Goal: Check status: Check status

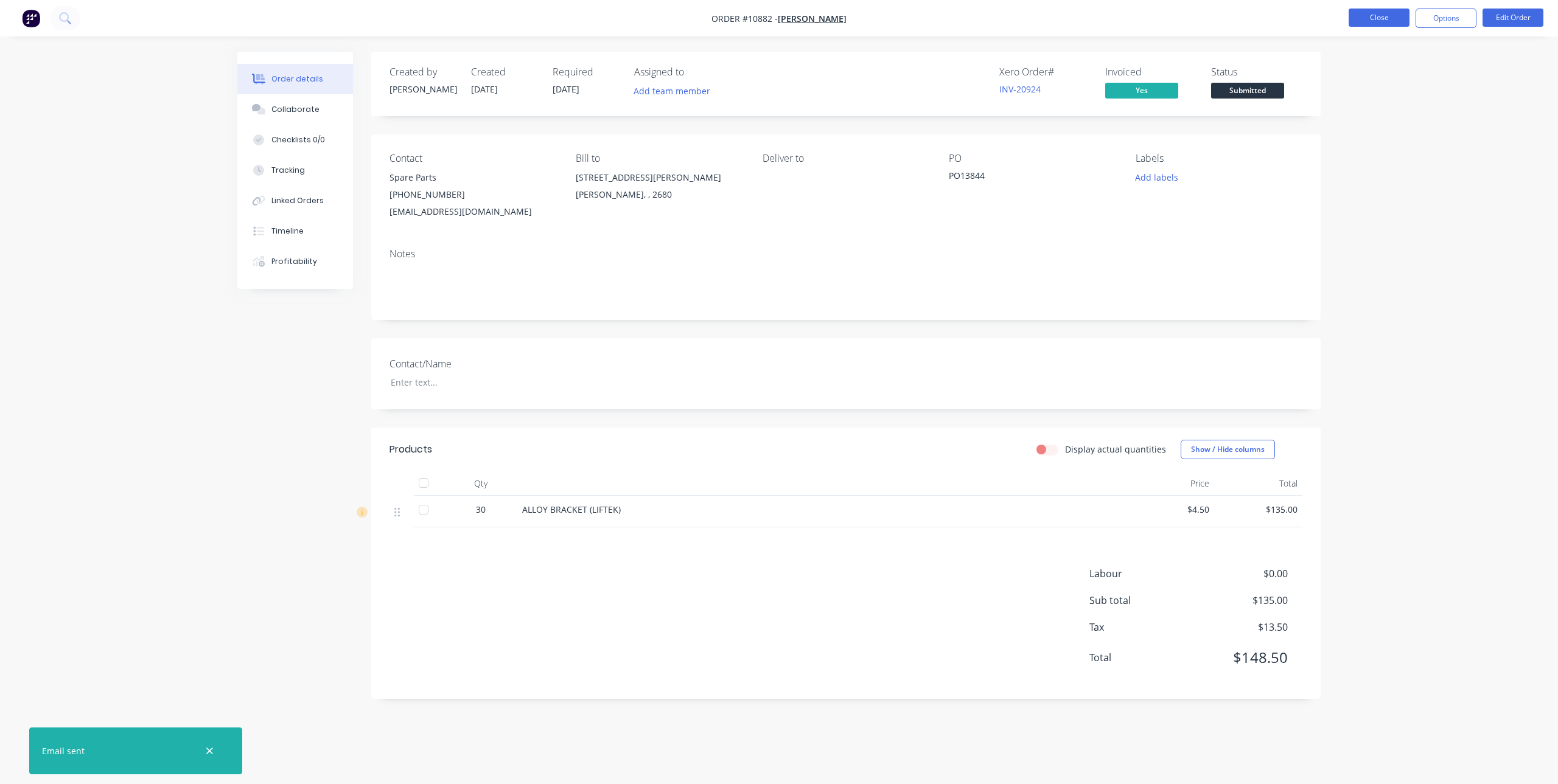
click at [1387, 11] on button "Close" at bounding box center [1379, 18] width 61 height 18
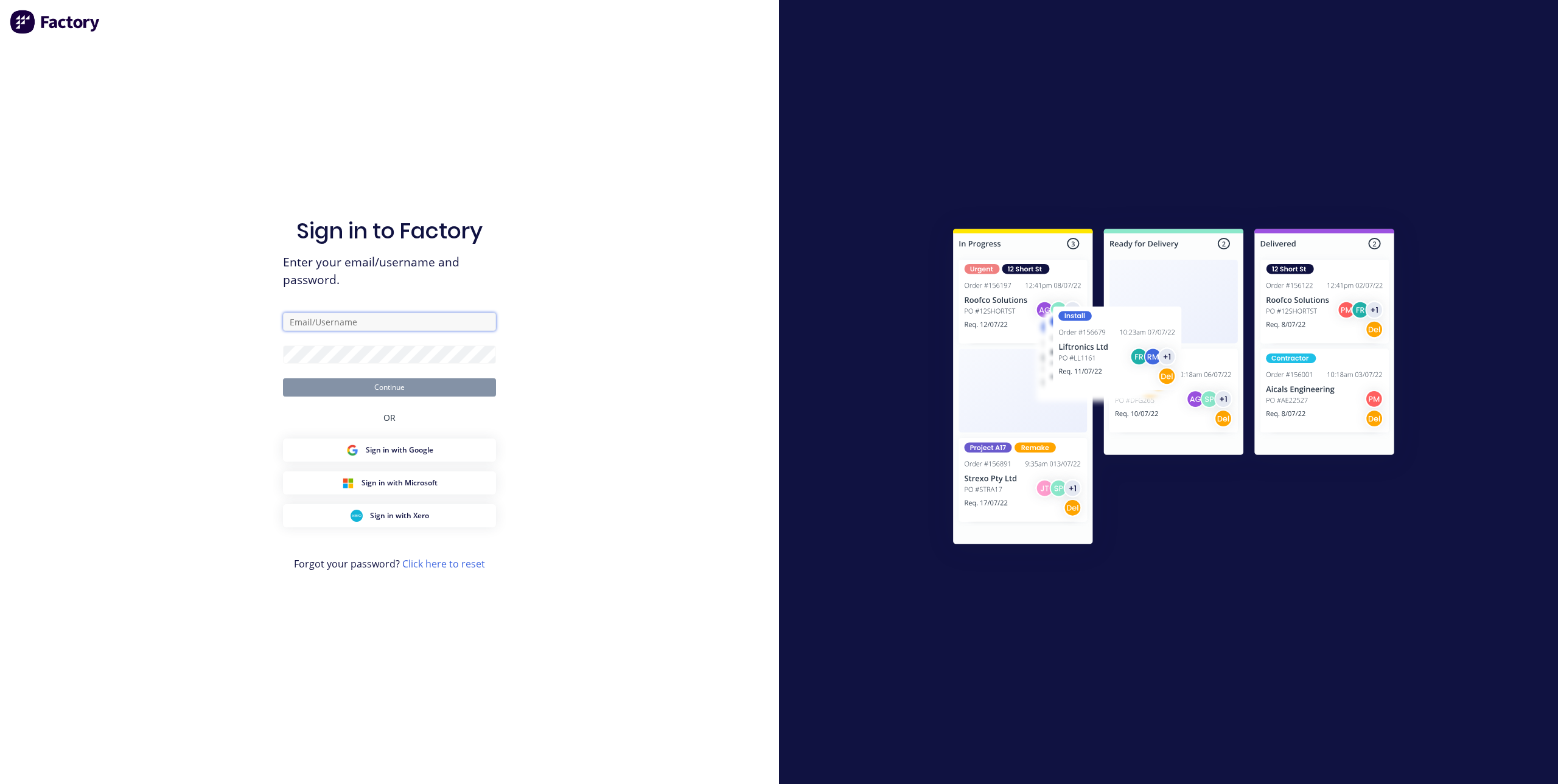
type input "joe@sjrindustries.com.au"
click at [350, 387] on button "Continue" at bounding box center [389, 388] width 213 height 18
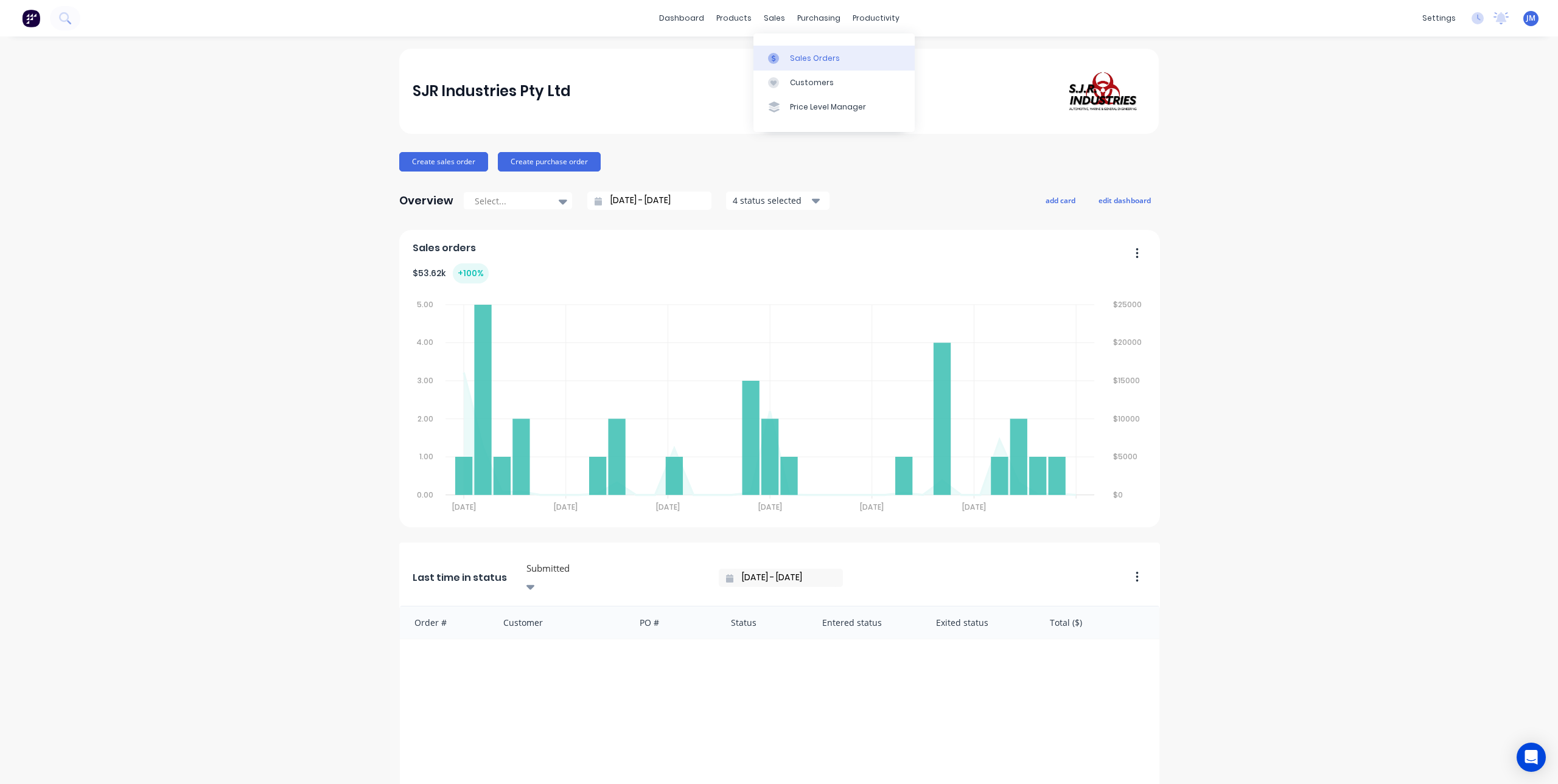
click at [783, 53] on div at bounding box center [777, 58] width 18 height 11
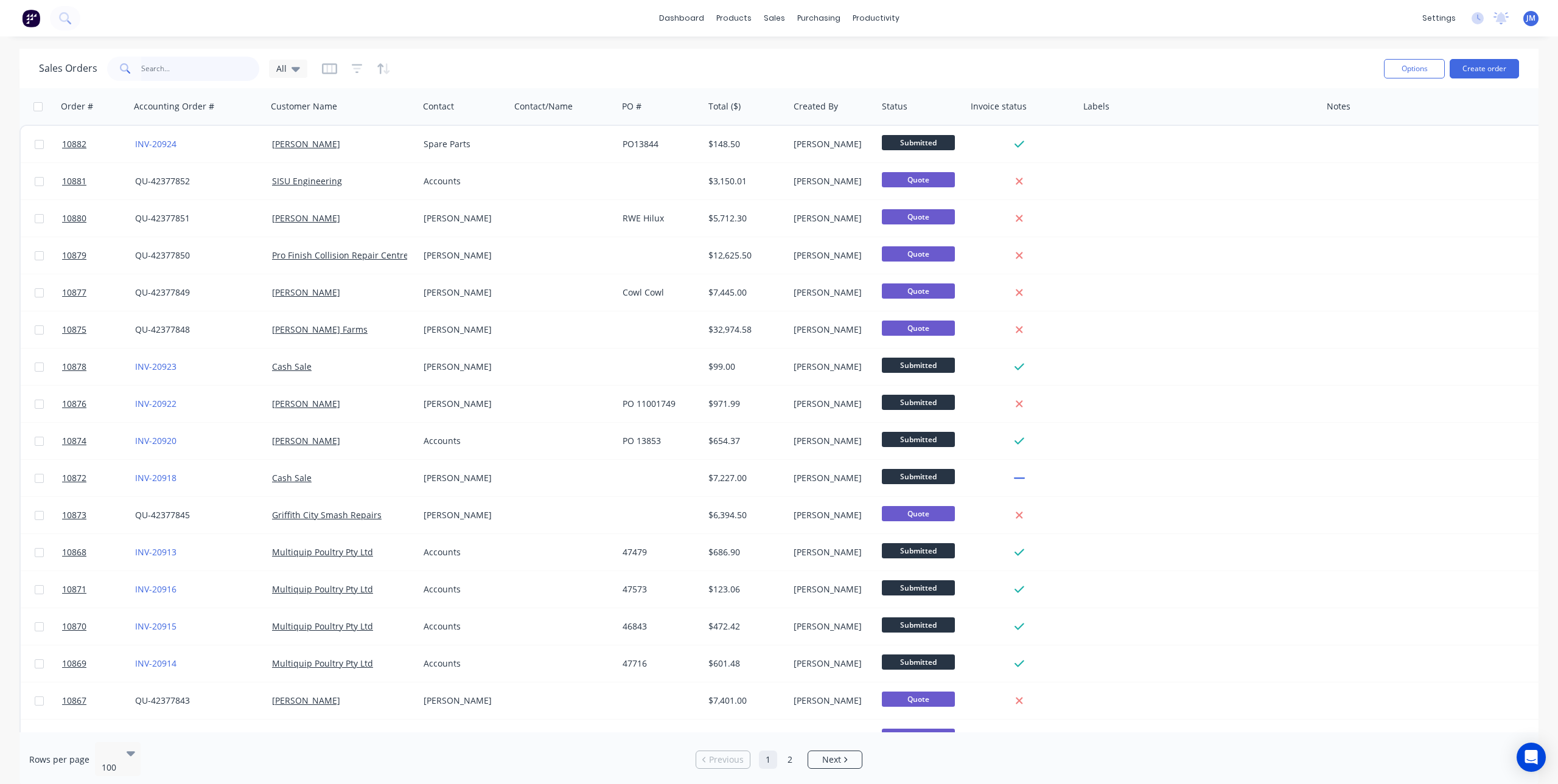
click at [202, 73] on input "text" at bounding box center [200, 69] width 119 height 24
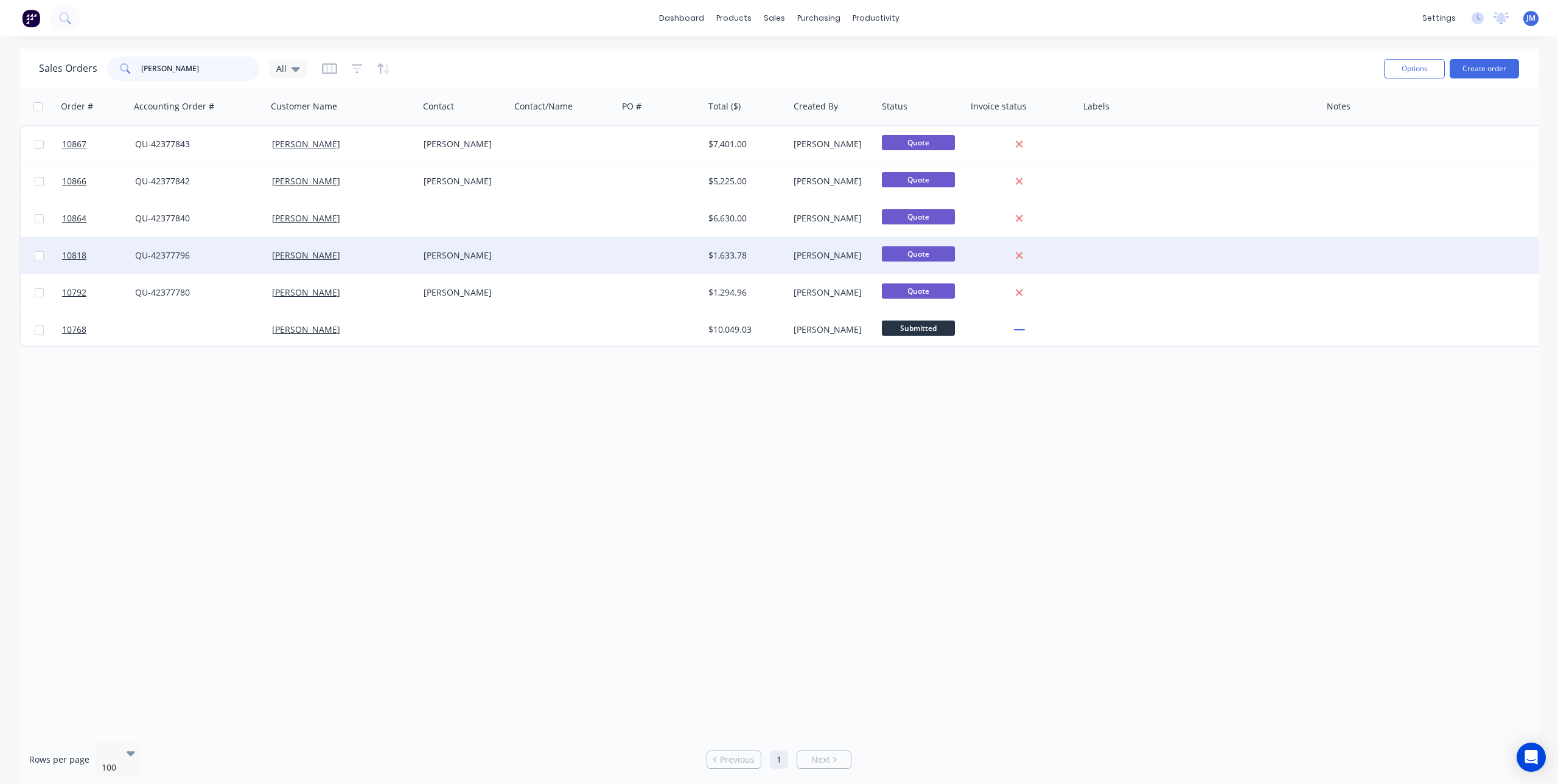
type input "wes"
click at [448, 256] on div "Tom Wesley" at bounding box center [462, 255] width 77 height 12
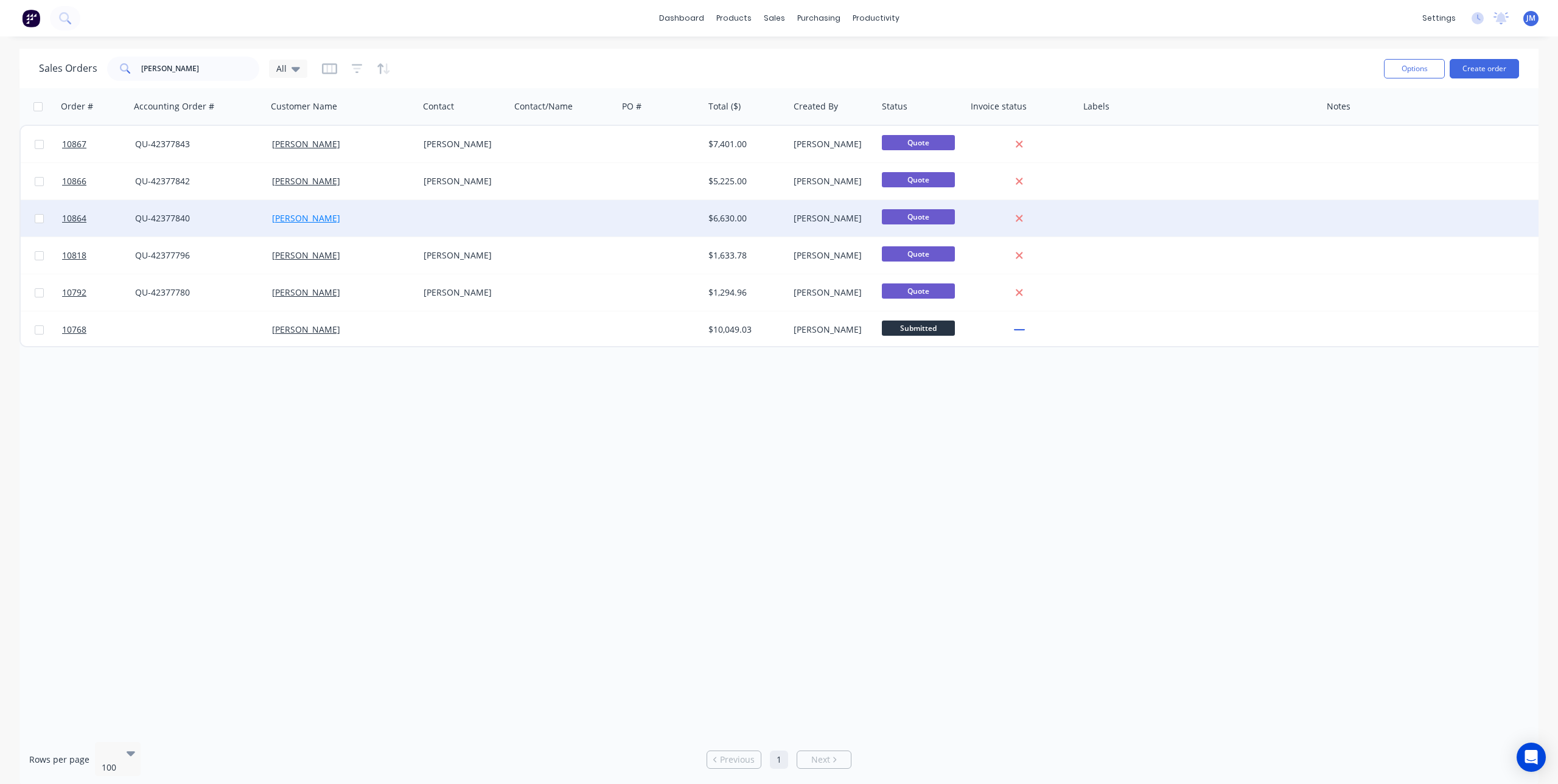
click at [301, 217] on link "Wes Ag" at bounding box center [306, 218] width 68 height 11
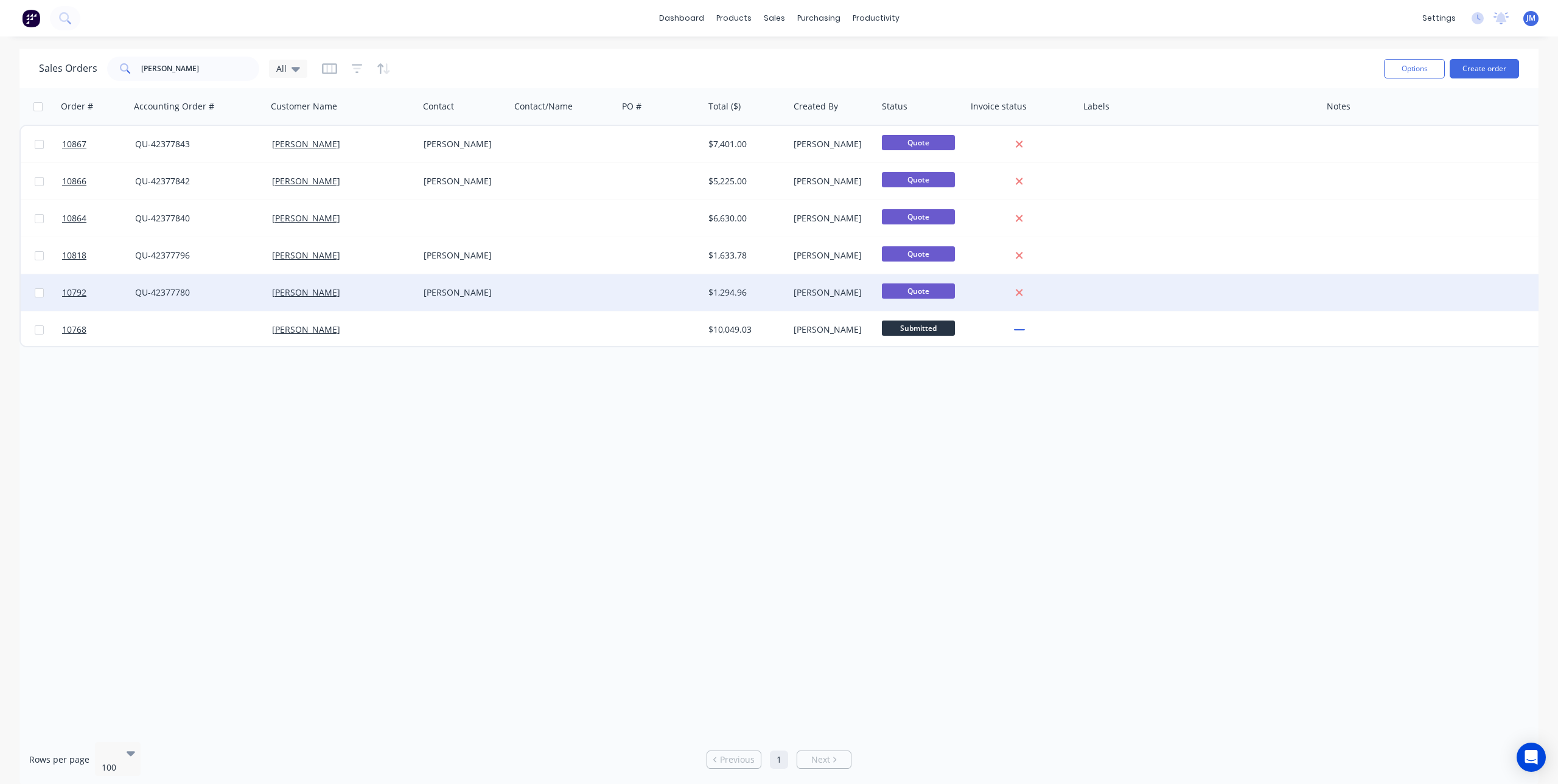
click at [632, 286] on div at bounding box center [661, 292] width 87 height 36
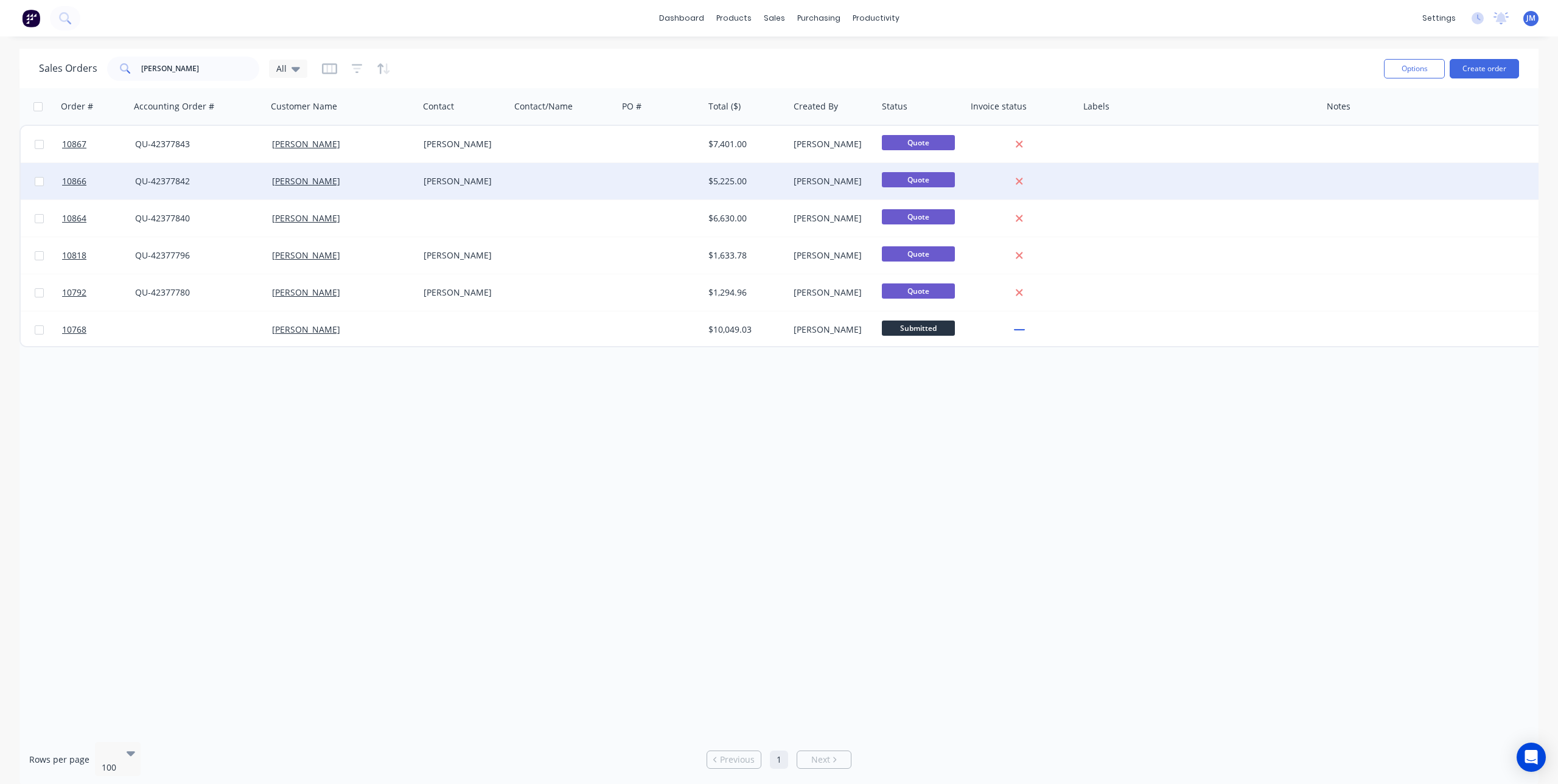
click at [591, 185] on div at bounding box center [564, 181] width 108 height 36
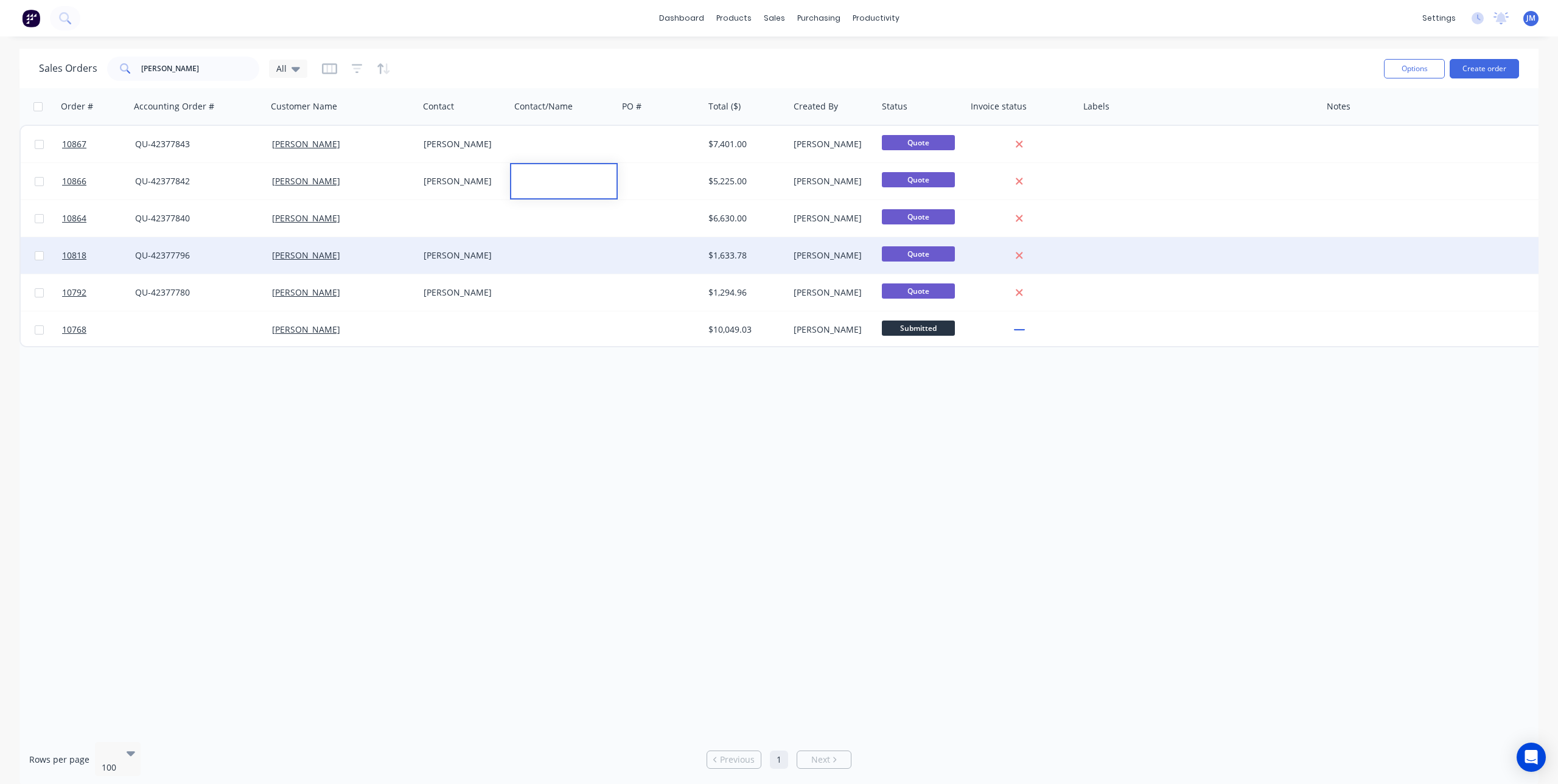
click at [686, 251] on div at bounding box center [661, 255] width 87 height 36
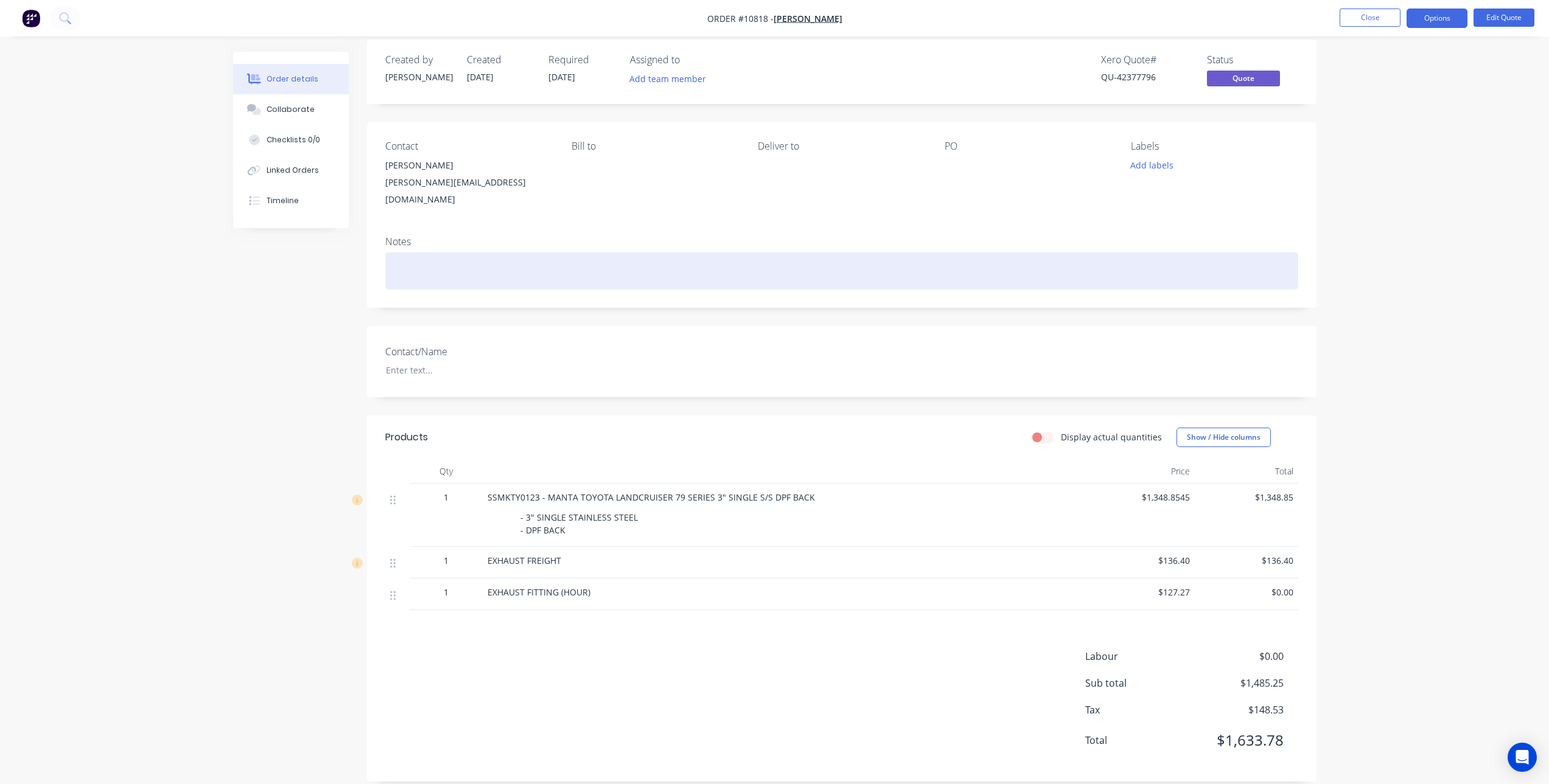
scroll to position [16, 0]
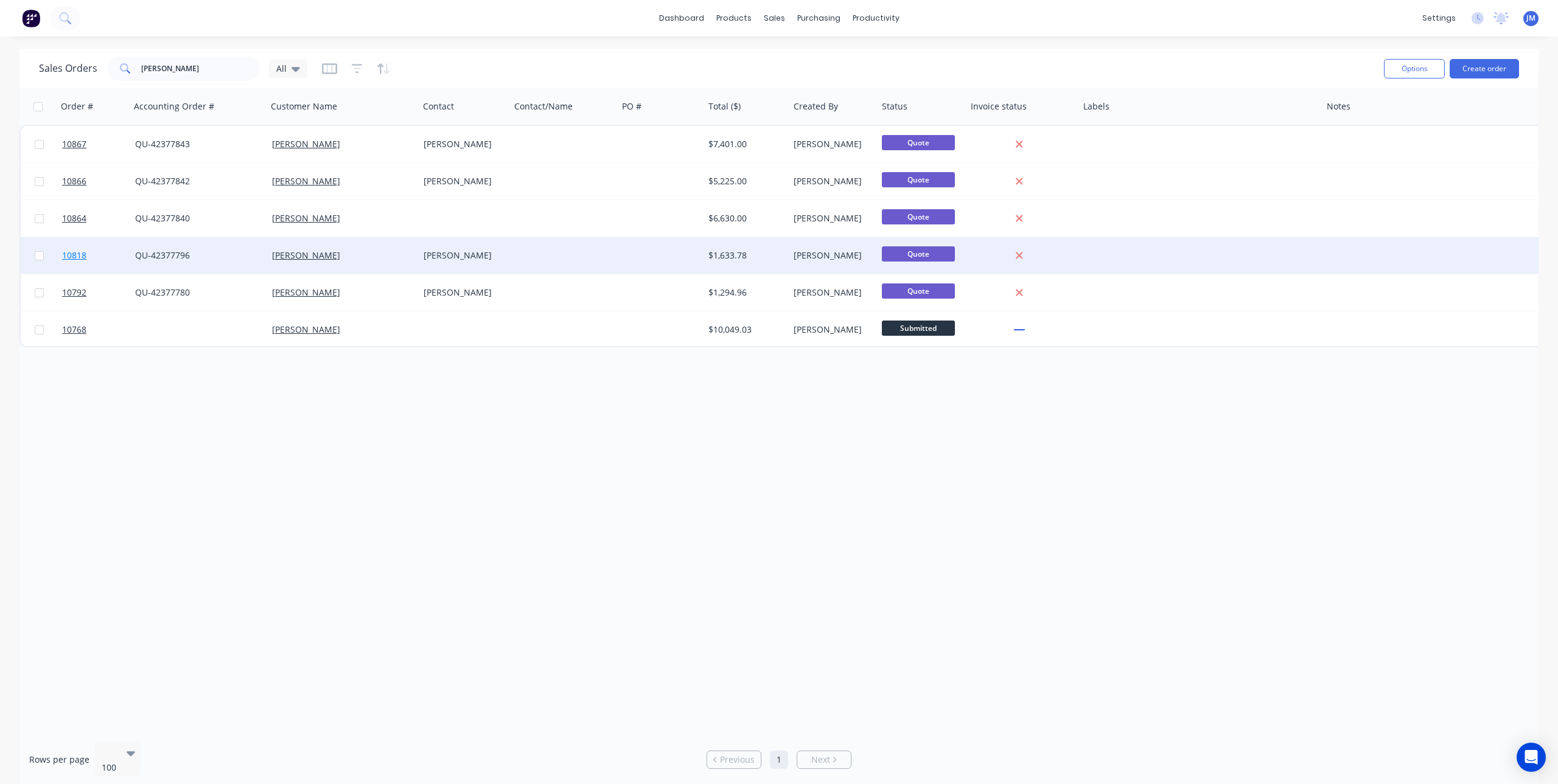
click at [66, 253] on span "10818" at bounding box center [74, 255] width 24 height 12
